Goal: Transaction & Acquisition: Purchase product/service

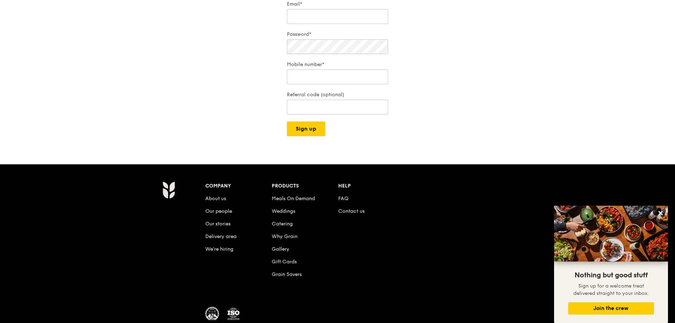
scroll to position [159, 0]
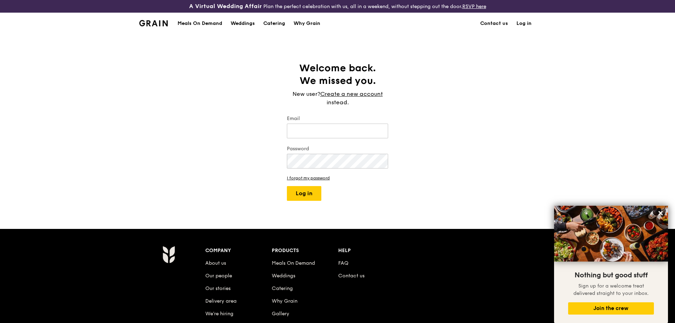
click at [152, 22] on img at bounding box center [153, 23] width 28 height 6
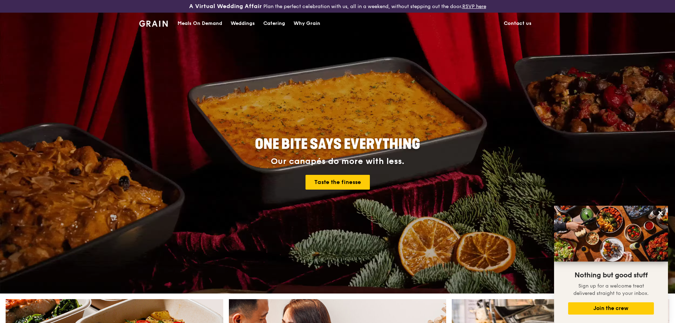
click at [278, 24] on div "Catering" at bounding box center [274, 23] width 22 height 21
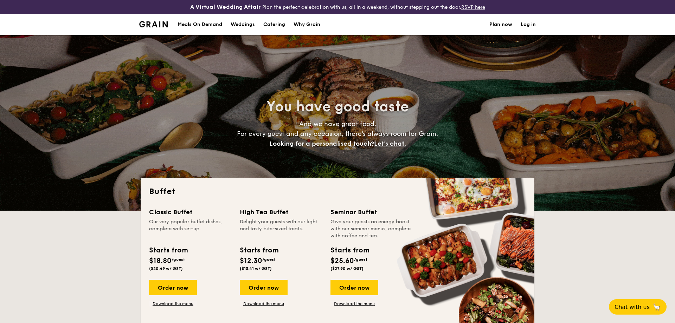
select select
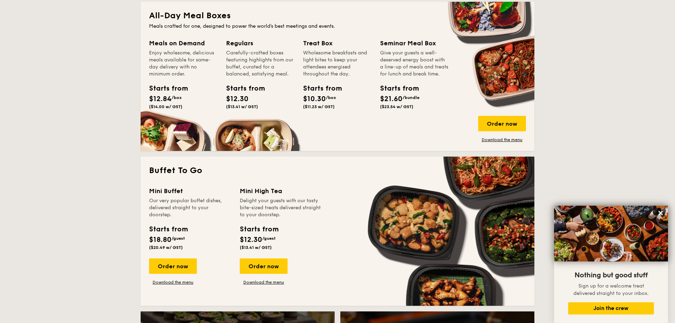
scroll to position [304, 0]
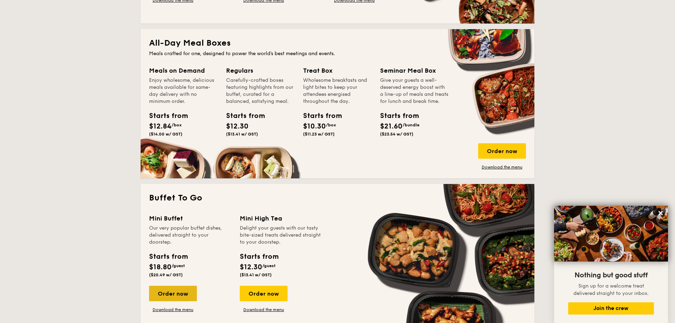
click at [179, 292] on div "Order now" at bounding box center [173, 293] width 48 height 15
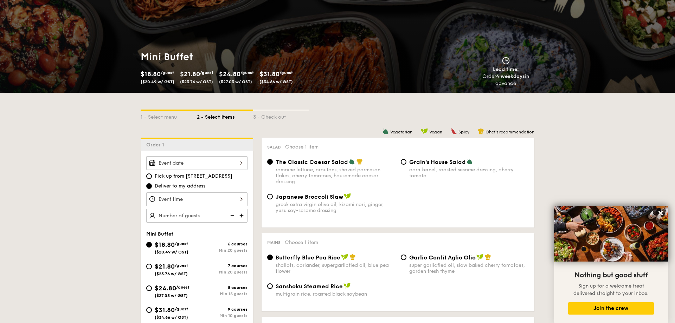
scroll to position [76, 0]
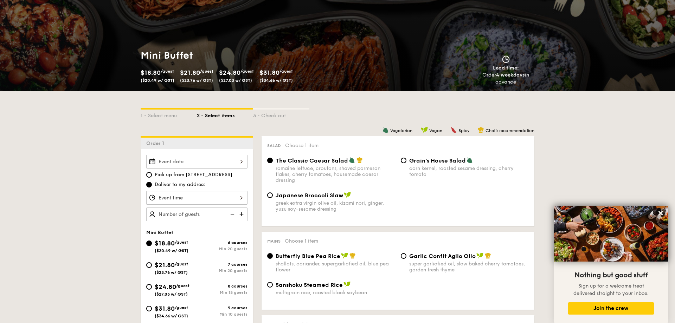
click at [241, 215] on img at bounding box center [242, 214] width 11 height 13
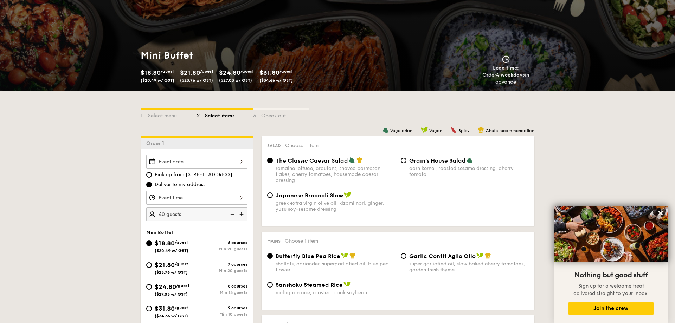
click at [230, 214] on img at bounding box center [231, 214] width 11 height 13
click at [231, 214] on img at bounding box center [231, 214] width 11 height 13
type input "20 guests"
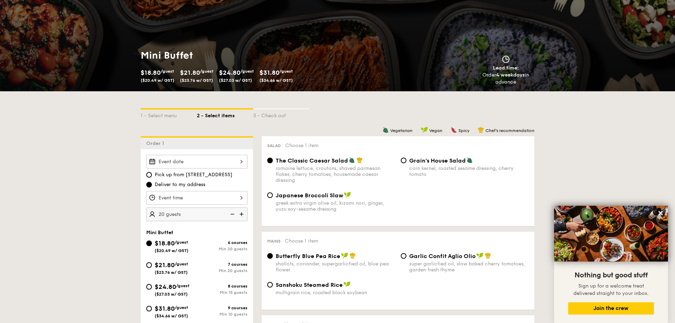
click at [231, 214] on img at bounding box center [231, 214] width 11 height 13
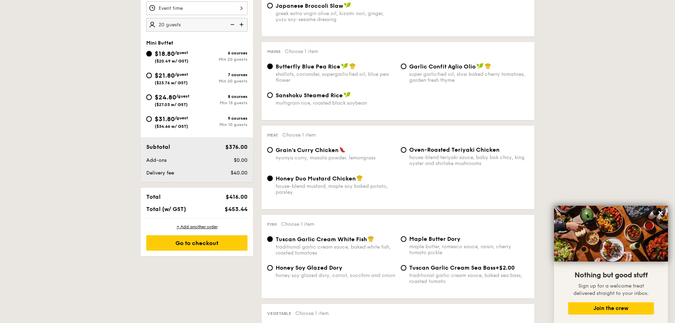
scroll to position [228, 0]
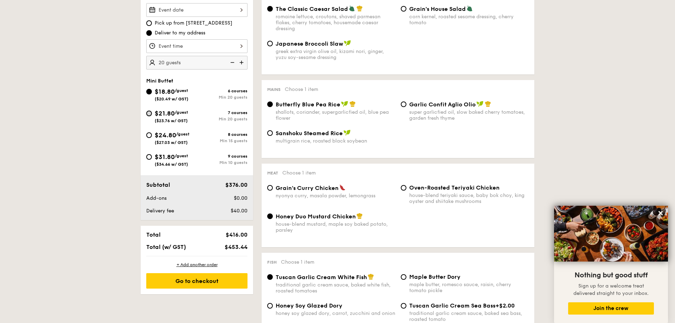
click at [149, 113] on input "$21.80 /guest ($23.76 w/ GST) 7 courses Min 20 guests" at bounding box center [149, 114] width 6 height 6
radio input "true"
radio input "false"
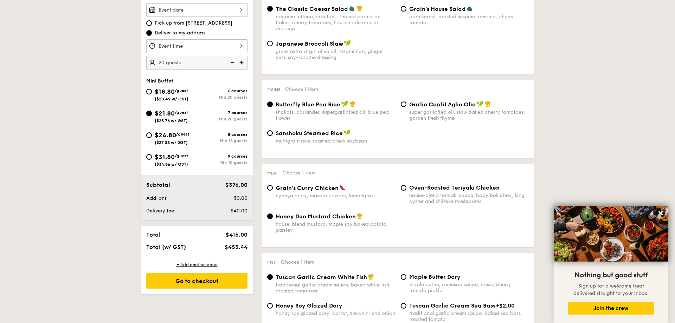
radio input "true"
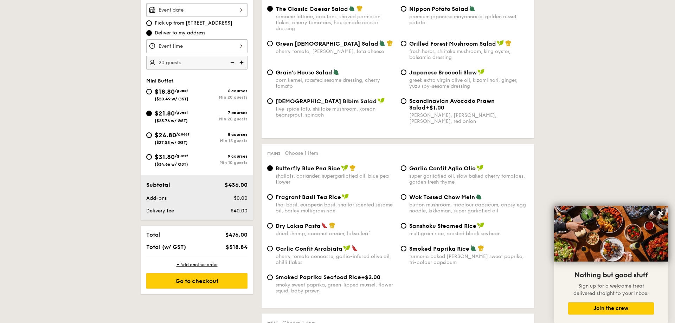
click at [277, 201] on span "Fragrant Basil Tea Rice" at bounding box center [308, 197] width 65 height 7
click at [273, 200] on input "Fragrant Basil Tea Rice thai basil, european basil, shallot scented sesame oil,…" at bounding box center [270, 197] width 6 height 6
radio input "true"
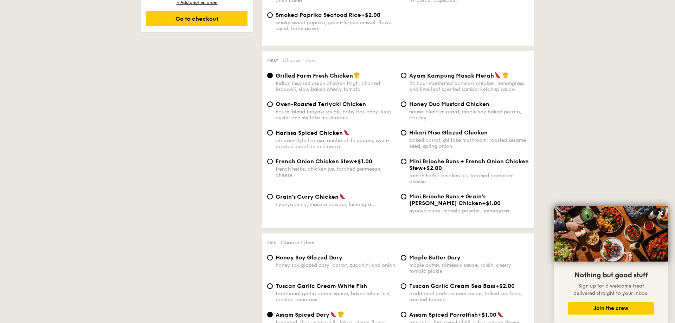
scroll to position [493, 0]
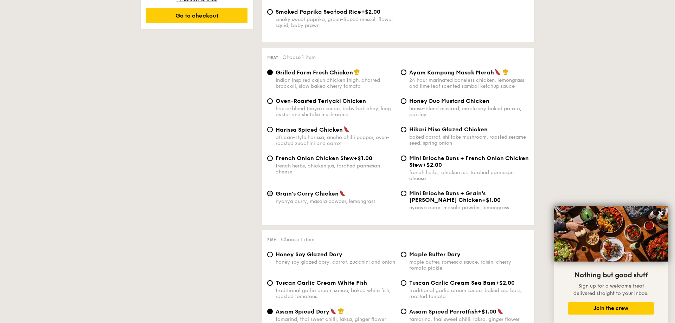
click at [269, 196] on input "Grain's [PERSON_NAME] Chicken nyonya [PERSON_NAME], masala powder, lemongrass" at bounding box center [270, 194] width 6 height 6
radio input "true"
click at [301, 102] on span "Oven-Roasted Teriyaki Chicken" at bounding box center [321, 101] width 90 height 7
click at [273, 102] on input "Oven-Roasted Teriyaki Chicken house-blend teriyaki sauce, baby bok choy, king o…" at bounding box center [270, 101] width 6 height 6
radio input "true"
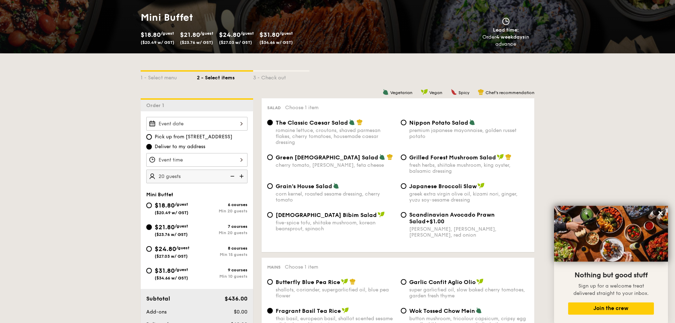
scroll to position [114, 0]
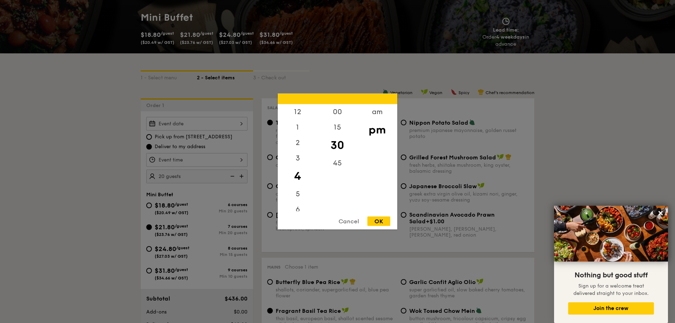
click at [215, 165] on input "Smoked Mesquite Whole Chicken brined in our in-house blend of herbs and spices,…" at bounding box center [196, 160] width 101 height 14
click at [350, 221] on div "Cancel" at bounding box center [348, 221] width 34 height 9
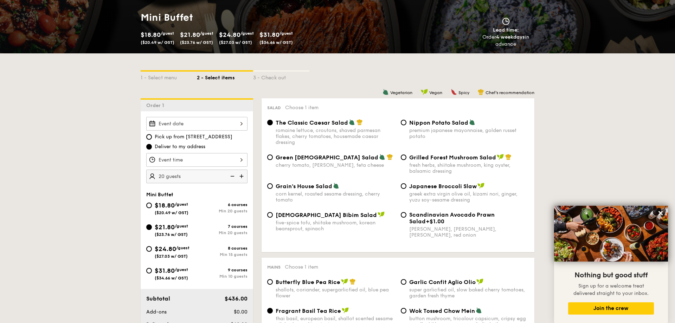
click at [211, 123] on input "Smoked Mesquite Whole Chicken brined in our in-house blend of herbs and spices,…" at bounding box center [196, 124] width 101 height 14
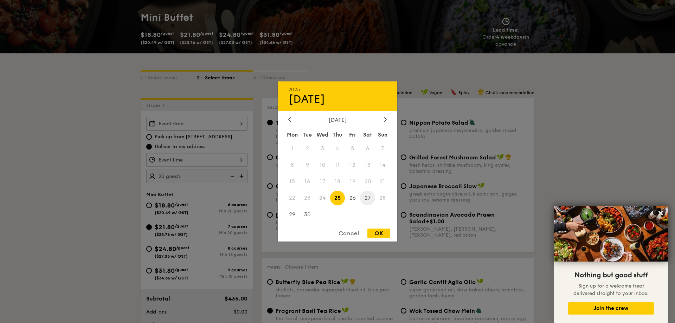
click at [367, 199] on span "27" at bounding box center [367, 197] width 15 height 15
click at [390, 235] on div "Cancel OK" at bounding box center [337, 235] width 119 height 13
click at [386, 235] on div "OK" at bounding box center [378, 233] width 23 height 9
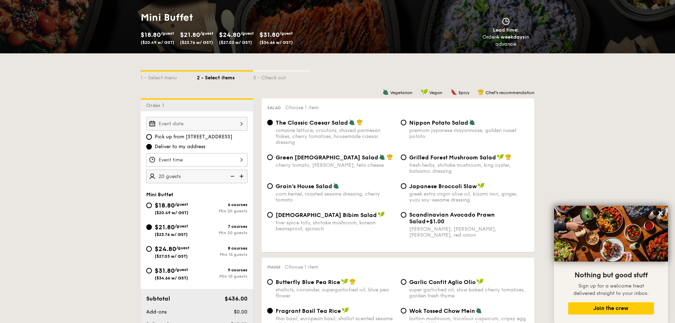
type input "[DATE]"
click at [220, 162] on input "Smoked Mesquite Whole Chicken brined in our in-house blend of herbs and spices,…" at bounding box center [196, 160] width 101 height 14
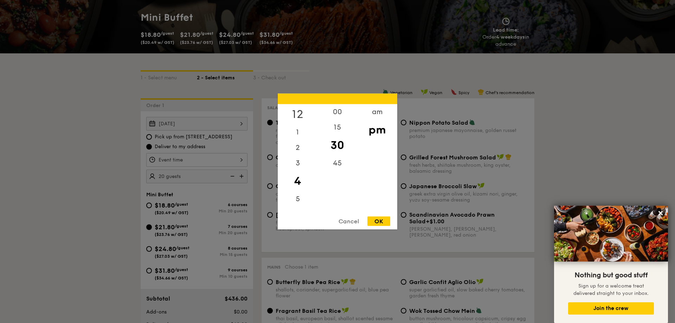
click at [300, 114] on div "12" at bounding box center [298, 114] width 40 height 20
click at [336, 111] on div "00" at bounding box center [337, 114] width 40 height 20
click at [381, 131] on div "pm" at bounding box center [377, 130] width 40 height 20
click at [298, 136] on div "1" at bounding box center [298, 135] width 40 height 20
click at [293, 115] on div "12" at bounding box center [298, 114] width 40 height 20
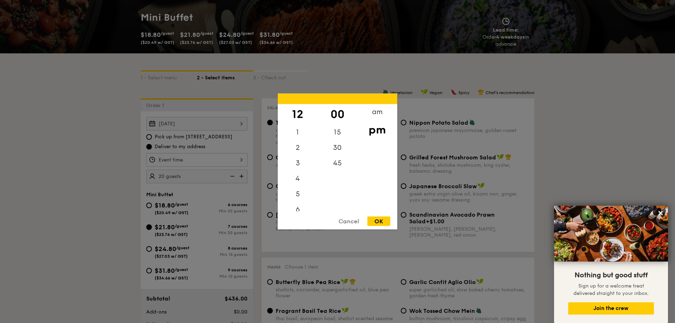
click at [383, 222] on div "OK" at bounding box center [378, 221] width 23 height 9
type input "12:00PM"
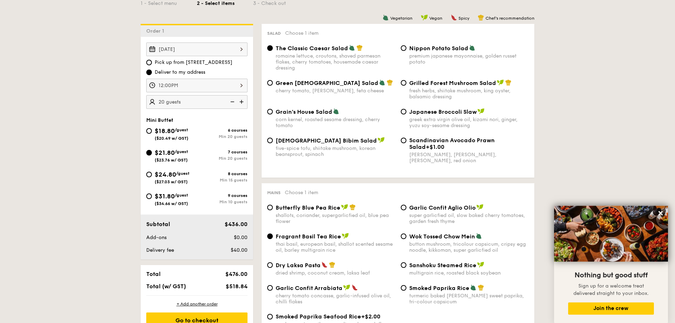
scroll to position [190, 0]
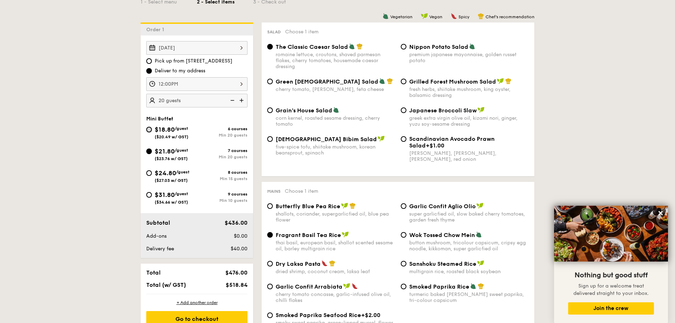
click at [151, 129] on input "$18.80 /guest ($20.49 w/ GST) 6 courses Min 20 guests" at bounding box center [149, 130] width 6 height 6
radio input "true"
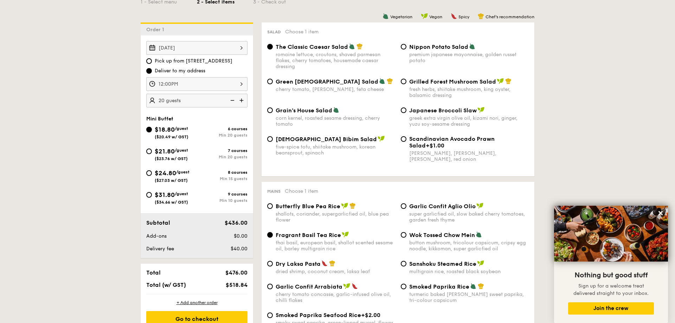
radio input "true"
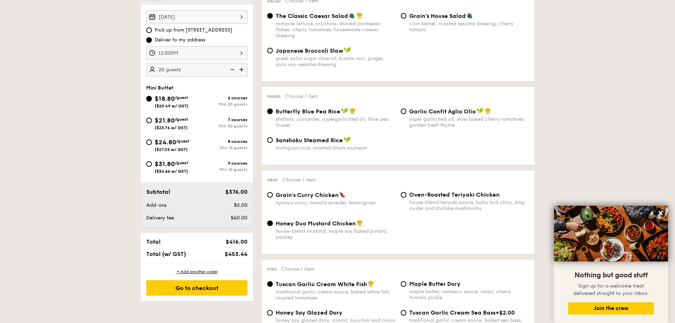
scroll to position [266, 0]
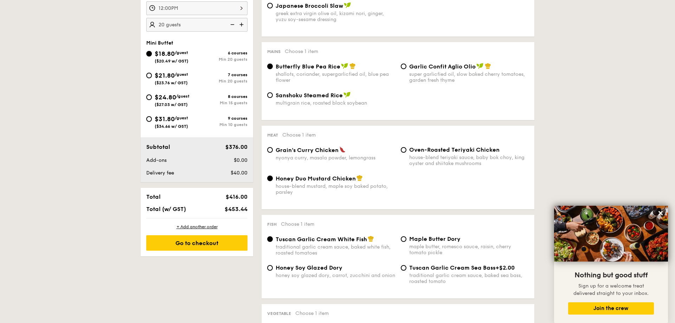
click at [445, 153] on span "Oven-Roasted Teriyaki Chicken" at bounding box center [454, 150] width 90 height 7
click at [406, 153] on input "Oven-Roasted Teriyaki Chicken house-blend teriyaki sauce, baby bok choy, king o…" at bounding box center [404, 150] width 6 height 6
radio input "true"
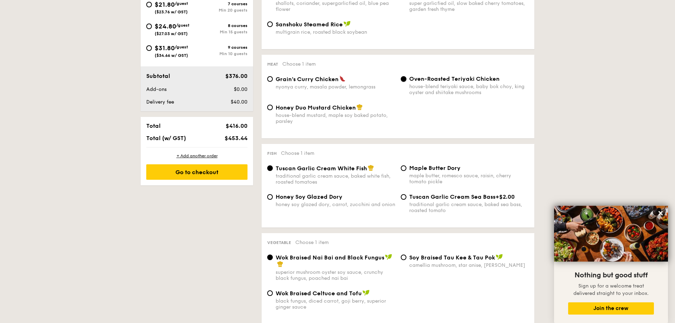
scroll to position [342, 0]
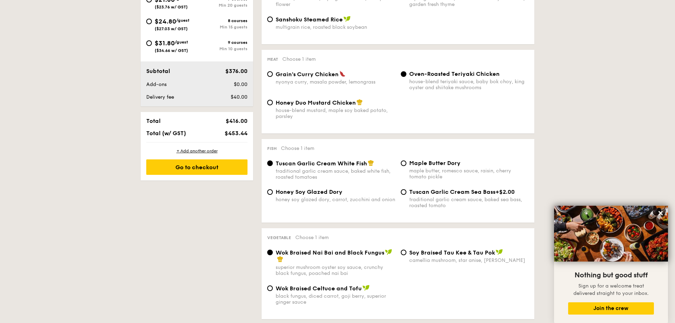
click at [326, 75] on span "Grain's Curry Chicken" at bounding box center [307, 74] width 63 height 7
click at [273, 75] on input "Grain's [PERSON_NAME] Chicken nyonya [PERSON_NAME], masala powder, lemongrass" at bounding box center [270, 74] width 6 height 6
radio input "true"
click at [427, 77] on span "Oven-Roasted Teriyaki Chicken" at bounding box center [454, 74] width 90 height 7
click at [406, 77] on input "Oven-Roasted Teriyaki Chicken house-blend teriyaki sauce, baby bok choy, king o…" at bounding box center [404, 74] width 6 height 6
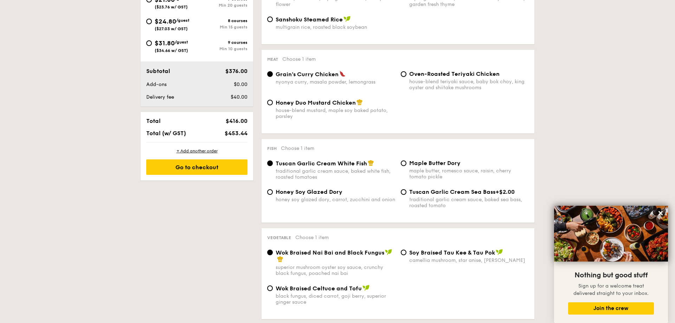
radio input "true"
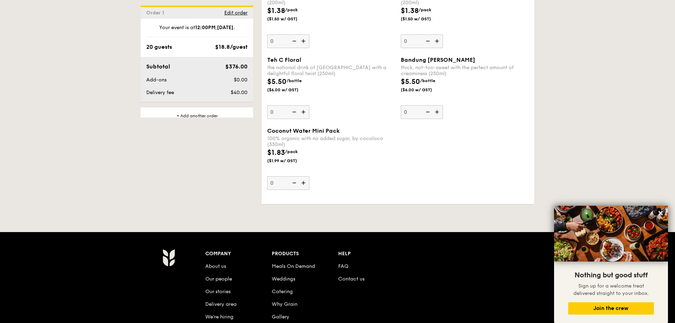
scroll to position [1488, 0]
